Goal: Information Seeking & Learning: Learn about a topic

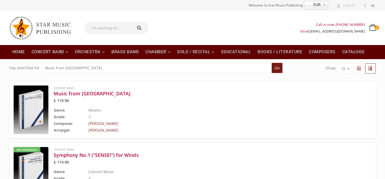
click at [104, 32] on input "text" at bounding box center [107, 28] width 47 height 13
paste input "SYMPHONY NO. 1"
type input "SYMPHONY NO. 1"
click at [131, 22] on button "submit" at bounding box center [139, 28] width 17 height 13
type input "SYMPHONY NO. 1"
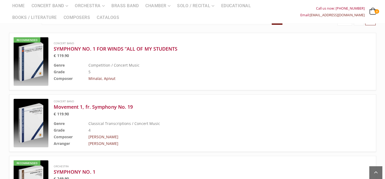
scroll to position [73, 0]
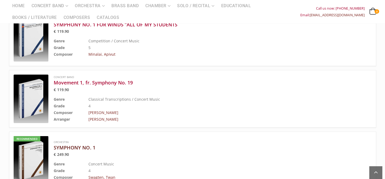
click at [85, 147] on h3 "SYMPHONY NO. 1" at bounding box center [199, 148] width 291 height 6
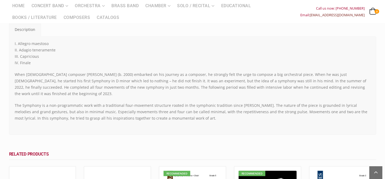
scroll to position [243, 0]
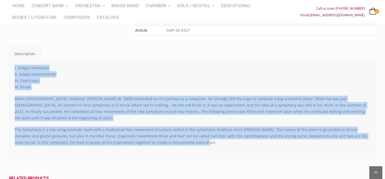
drag, startPoint x: 187, startPoint y: 85, endPoint x: 10, endPoint y: 67, distance: 177.4
click at [11, 67] on div "I. Allegro maestoso II. Adagio teneramente III. Capricious IV. Finale When Dutc…" at bounding box center [193, 110] width 364 height 90
copy div "I. Allegro maestoso II. Adagio teneramente III. Capricious IV. Finale When Dutc…"
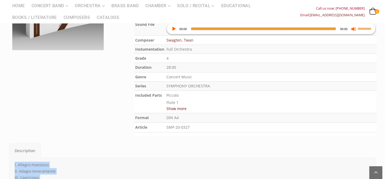
scroll to position [121, 0]
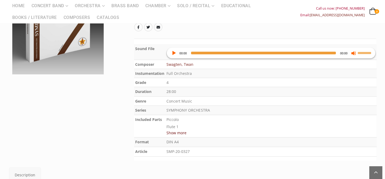
drag, startPoint x: 195, startPoint y: 74, endPoint x: 167, endPoint y: 71, distance: 28.1
click at [167, 71] on td "Full Orchestra" at bounding box center [270, 73] width 211 height 9
copy td "Full Orchestra"
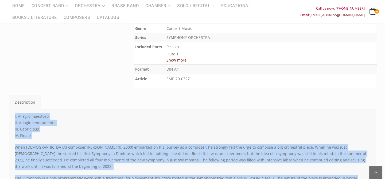
scroll to position [145, 0]
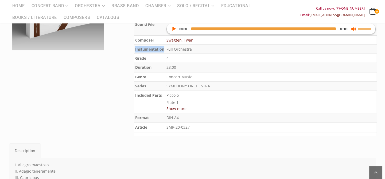
drag, startPoint x: 135, startPoint y: 49, endPoint x: 163, endPoint y: 49, distance: 28.6
click at [163, 49] on b "Instumentation" at bounding box center [149, 49] width 29 height 5
copy b "Instumentation"
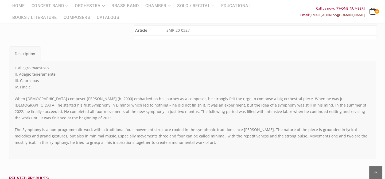
scroll to position [267, 0]
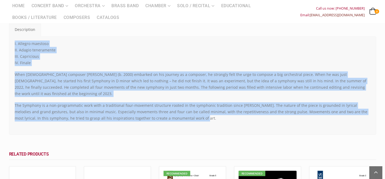
drag, startPoint x: 157, startPoint y: 112, endPoint x: 12, endPoint y: 45, distance: 159.6
click at [12, 45] on div "I. Allegro maestoso II. Adagio teneramente III. Capricious IV. Finale When Dutc…" at bounding box center [193, 86] width 364 height 90
copy div "I. Allegro maestoso II. Adagio teneramente III. Capricious IV. Finale When Dutc…"
click at [90, 72] on p "When Dutch composer Twan Swagten (b. 2000) embarked on his journey as a compose…" at bounding box center [193, 85] width 356 height 26
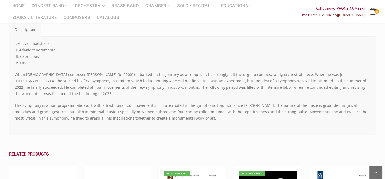
drag, startPoint x: 41, startPoint y: 61, endPoint x: 7, endPoint y: 42, distance: 38.5
click at [7, 42] on div "Description Description I. Allegro maestoso II. Adagio teneramente III. Caprici…" at bounding box center [192, 171] width 375 height 298
copy p "I. Allegro maestoso II. Adagio teneramente III. Capricious IV. Finale"
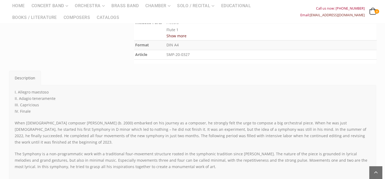
scroll to position [194, 0]
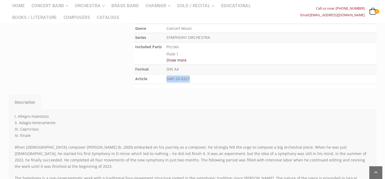
drag, startPoint x: 186, startPoint y: 79, endPoint x: 167, endPoint y: 78, distance: 19.0
click at [167, 78] on p "SMP-20-0327" at bounding box center [270, 79] width 209 height 7
copy p "SMP-20-0327"
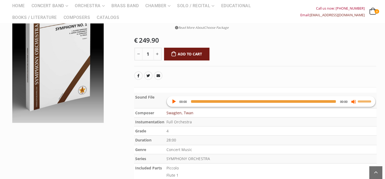
scroll to position [48, 0]
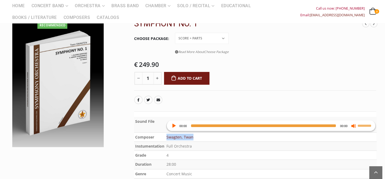
drag, startPoint x: 199, startPoint y: 139, endPoint x: 165, endPoint y: 137, distance: 34.2
click at [165, 137] on tr "Composer Swagten, Twan" at bounding box center [255, 137] width 242 height 9
copy tr "Swagten, Twan"
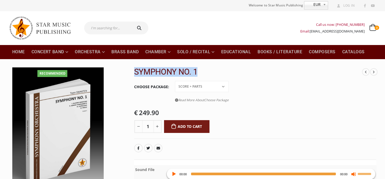
drag, startPoint x: 136, startPoint y: 72, endPoint x: 210, endPoint y: 67, distance: 74.7
copy h2 "SYMPHONY NO. 1"
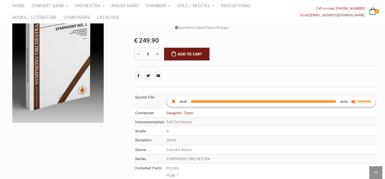
scroll to position [243, 0]
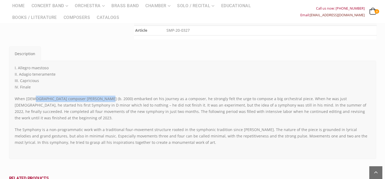
drag, startPoint x: 37, startPoint y: 97, endPoint x: 135, endPoint y: 106, distance: 97.6
click at [119, 104] on p "When Dutch composer Twan Swagten (b. 2000) embarked on his journey as a compose…" at bounding box center [193, 109] width 356 height 26
click at [136, 107] on p "When Dutch composer Twan Swagten (b. 2000) embarked on his journey as a compose…" at bounding box center [193, 109] width 356 height 26
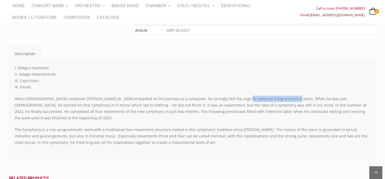
drag, startPoint x: 238, startPoint y: 100, endPoint x: 288, endPoint y: 100, distance: 50.2
click at [287, 99] on p "When Dutch composer Twan Swagten (b. 2000) embarked on his journey as a compose…" at bounding box center [193, 109] width 356 height 26
click at [290, 101] on p "When Dutch composer Twan Swagten (b. 2000) embarked on his journey as a compose…" at bounding box center [193, 109] width 356 height 26
click at [272, 111] on p "When Dutch composer Twan Swagten (b. 2000) embarked on his journey as a compose…" at bounding box center [193, 109] width 356 height 26
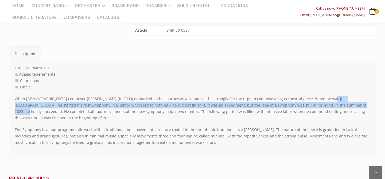
drag, startPoint x: 318, startPoint y: 101, endPoint x: 328, endPoint y: 102, distance: 10.7
click at [328, 102] on p "When Dutch composer Twan Swagten (b. 2000) embarked on his journey as a compose…" at bounding box center [193, 109] width 356 height 26
click at [327, 104] on p "When Dutch composer Twan Swagten (b. 2000) embarked on his journey as a compose…" at bounding box center [193, 109] width 356 height 26
click at [109, 106] on p "When Dutch composer Twan Swagten (b. 2000) embarked on his journey as a compose…" at bounding box center [193, 109] width 356 height 26
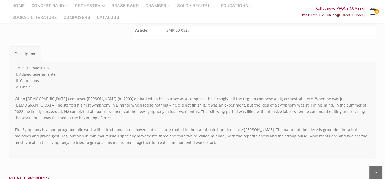
click at [76, 109] on p "When Dutch composer Twan Swagten (b. 2000) embarked on his journey as a compose…" at bounding box center [193, 109] width 356 height 26
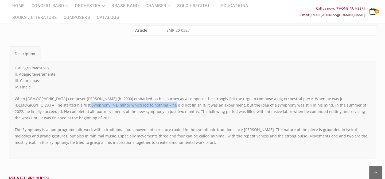
drag, startPoint x: 52, startPoint y: 104, endPoint x: 126, endPoint y: 105, distance: 73.7
click at [126, 105] on p "When Dutch composer Twan Swagten (b. 2000) embarked on his journey as a compose…" at bounding box center [193, 109] width 356 height 26
drag, startPoint x: 126, startPoint y: 105, endPoint x: 123, endPoint y: 108, distance: 4.2
click at [126, 105] on p "When Dutch composer Twan Swagten (b. 2000) embarked on his journey as a compose…" at bounding box center [193, 109] width 356 height 26
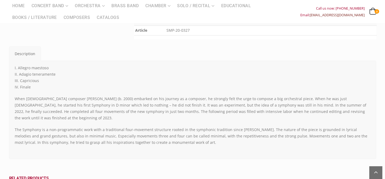
click at [122, 109] on p "When Dutch composer Twan Swagten (b. 2000) embarked on his journey as a compose…" at bounding box center [193, 109] width 356 height 26
drag, startPoint x: 138, startPoint y: 103, endPoint x: 191, endPoint y: 104, distance: 52.6
click at [188, 104] on p "When Dutch composer Twan Swagten (b. 2000) embarked on his journey as a compose…" at bounding box center [193, 109] width 356 height 26
click at [191, 104] on p "When Dutch composer Twan Swagten (b. 2000) embarked on his journey as a compose…" at bounding box center [193, 109] width 356 height 26
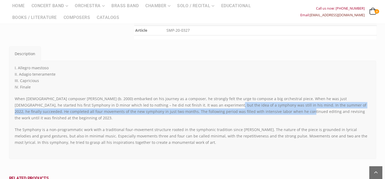
drag, startPoint x: 194, startPoint y: 107, endPoint x: 257, endPoint y: 110, distance: 62.5
click at [256, 110] on p "When Dutch composer Twan Swagten (b. 2000) embarked on his journey as a compose…" at bounding box center [193, 109] width 356 height 26
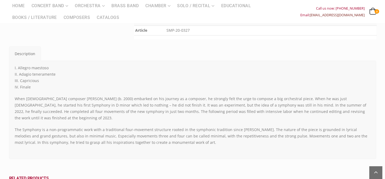
click at [259, 111] on p "When Dutch composer Twan Swagten (b. 2000) embarked on his journey as a compose…" at bounding box center [193, 109] width 356 height 26
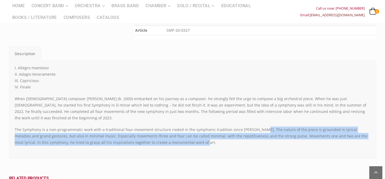
drag, startPoint x: 257, startPoint y: 121, endPoint x: 275, endPoint y: 135, distance: 22.7
click at [275, 135] on p "The Symphony is a non-programmatic work with a traditional four-movement struct…" at bounding box center [193, 136] width 356 height 19
copy p "The nature of the piece is grounded in lyrical melodies and grand gestures, but…"
